Goal: Information Seeking & Learning: Understand process/instructions

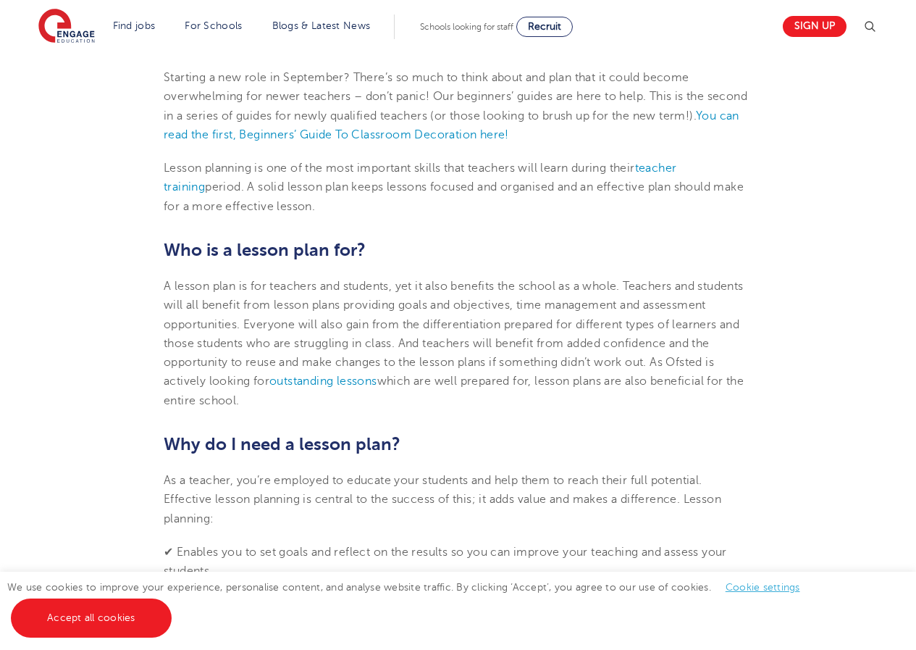
scroll to position [507, 0]
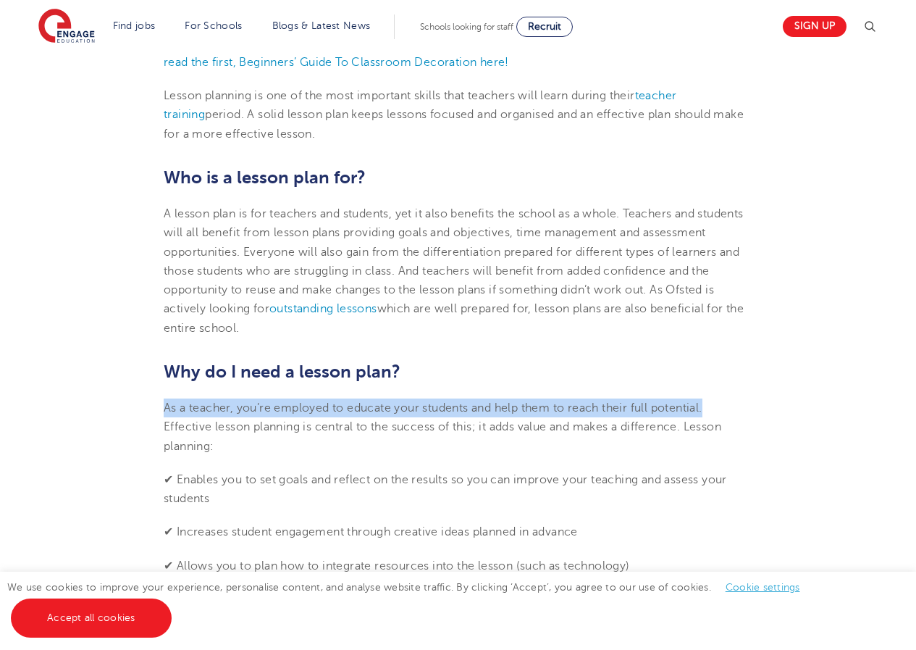
drag, startPoint x: 154, startPoint y: 406, endPoint x: 722, endPoint y: 391, distance: 568.2
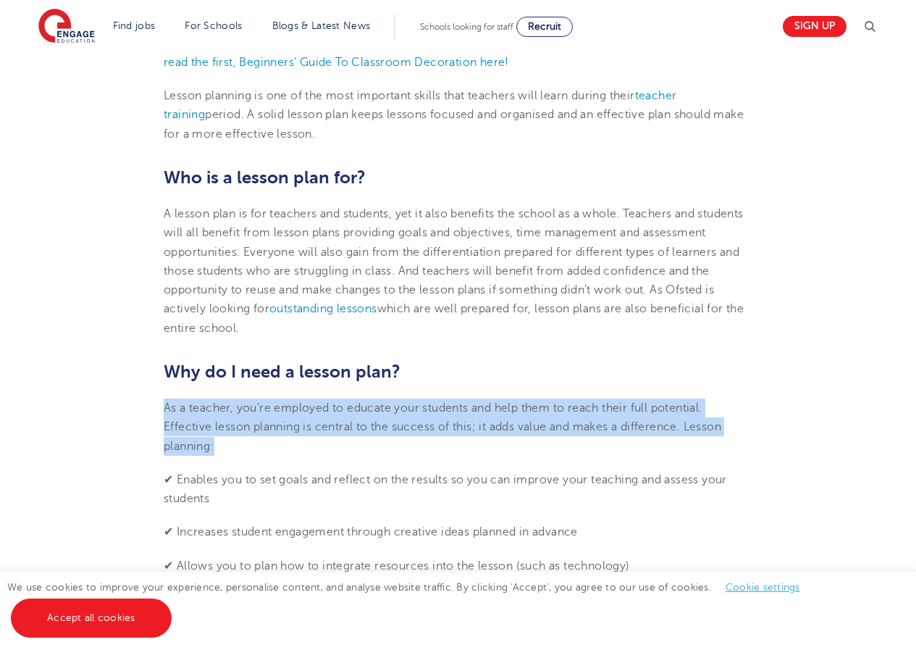
click at [751, 406] on p "As a teacher, you’re employed to educate your students and help them to reach t…" at bounding box center [458, 426] width 589 height 57
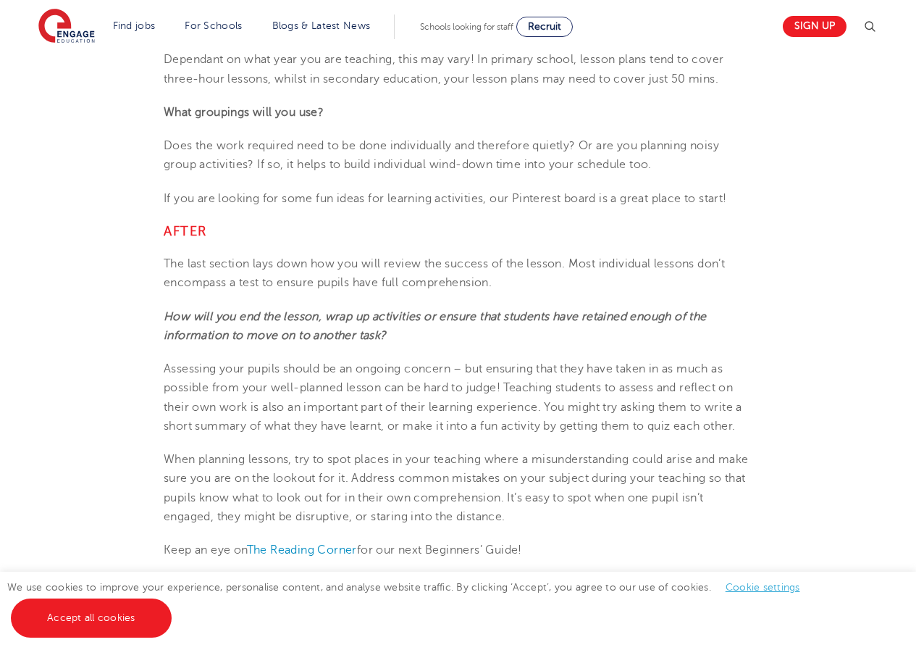
scroll to position [2680, 0]
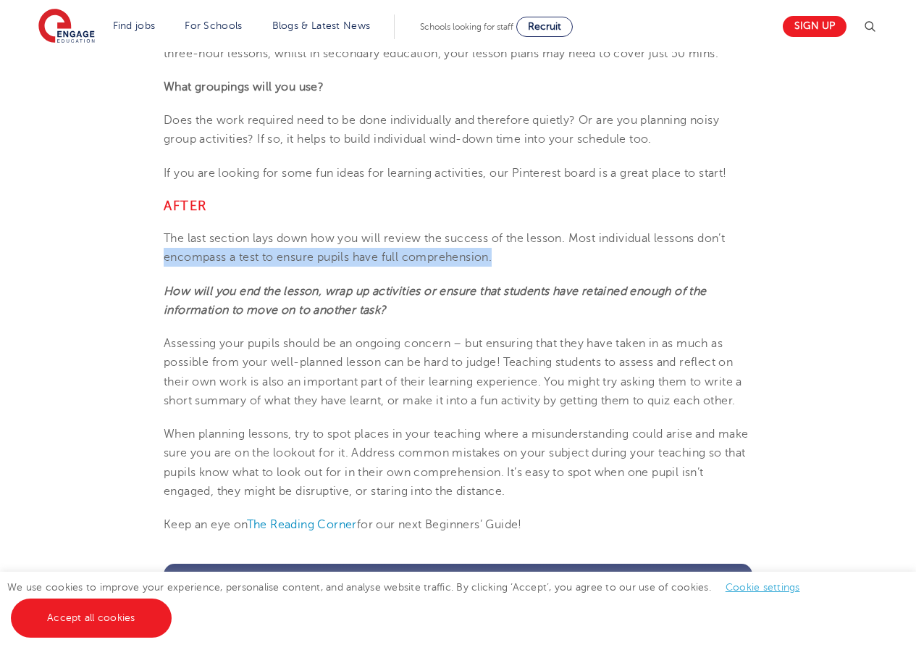
drag, startPoint x: 156, startPoint y: 262, endPoint x: 640, endPoint y: 249, distance: 484.1
click at [288, 301] on p "How will you end the lesson, wrap up activities or ensure that students have re…" at bounding box center [458, 301] width 589 height 38
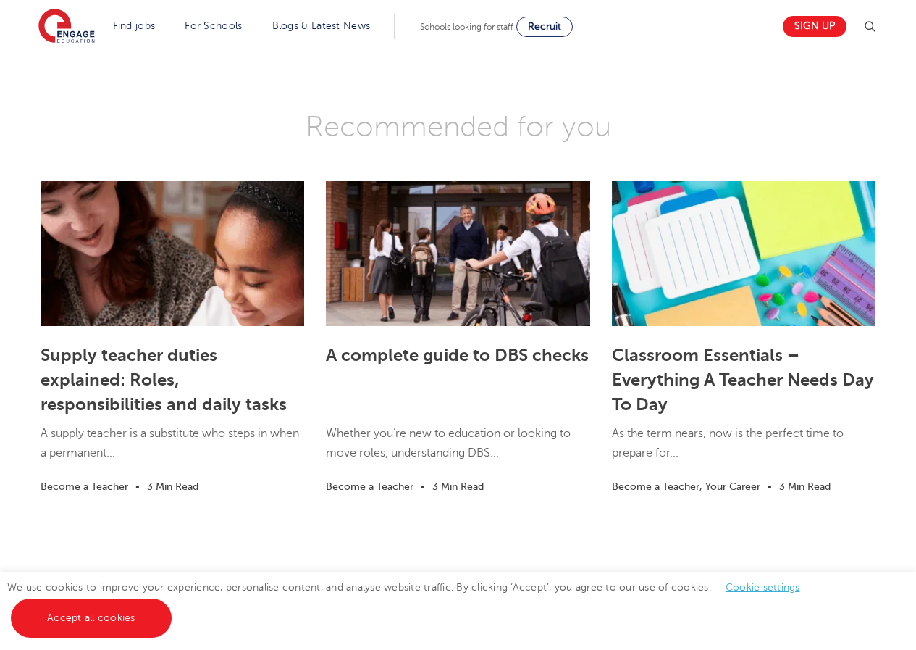
scroll to position [3405, 0]
